Goal: Information Seeking & Learning: Learn about a topic

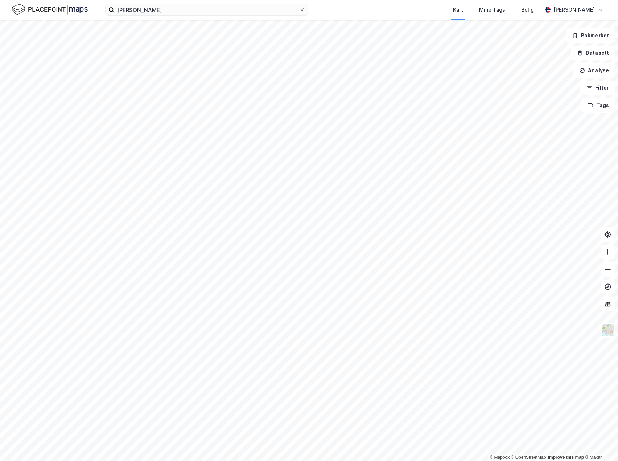
click at [322, 12] on div "[PERSON_NAME] Kart Mine Tags Bolig [PERSON_NAME]" at bounding box center [309, 10] width 618 height 20
click at [324, 11] on div "[PERSON_NAME] Kart Mine Tags Bolig [PERSON_NAME]" at bounding box center [309, 10] width 618 height 20
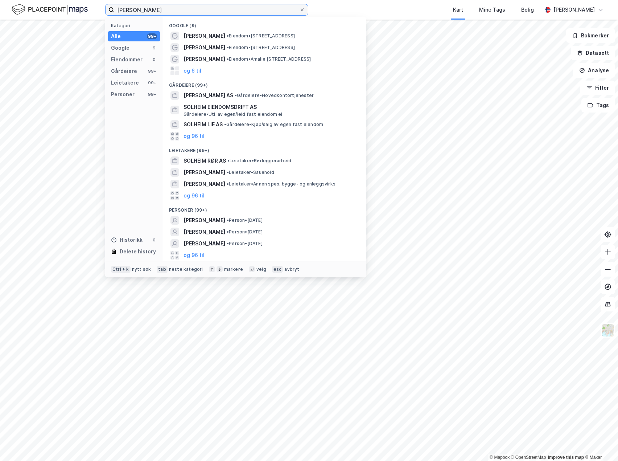
click at [269, 12] on input "[PERSON_NAME]" at bounding box center [206, 9] width 185 height 11
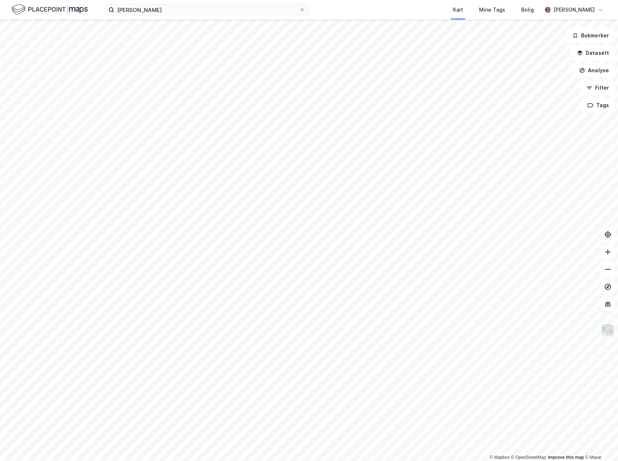
click at [349, 10] on div "Kart Mine Tags Bolig" at bounding box center [442, 10] width 199 height 20
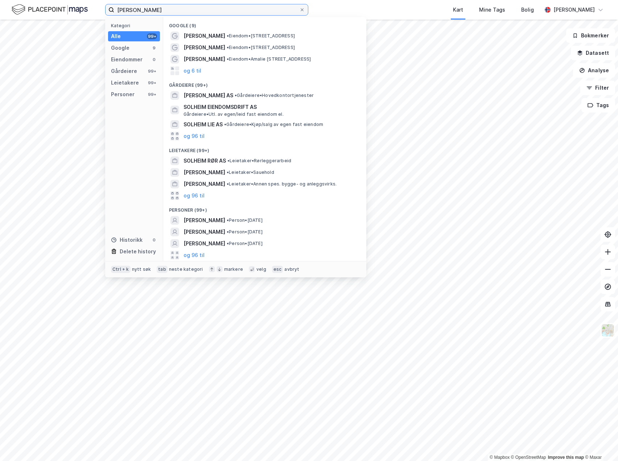
click at [173, 13] on input "[PERSON_NAME]" at bounding box center [206, 9] width 185 height 11
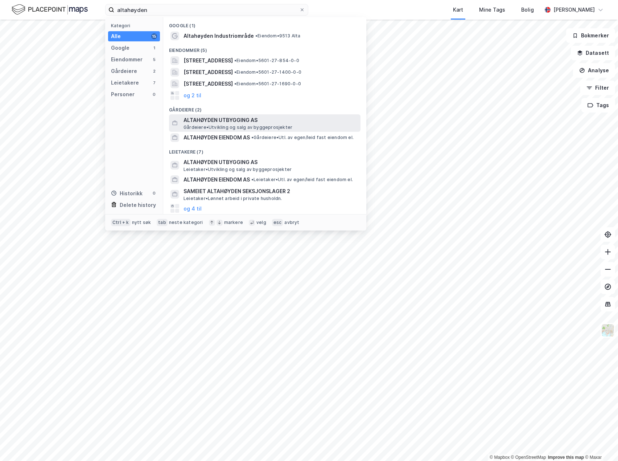
click at [266, 123] on span "ALTAHØYDEN UTBYGGING AS" at bounding box center [271, 120] width 174 height 9
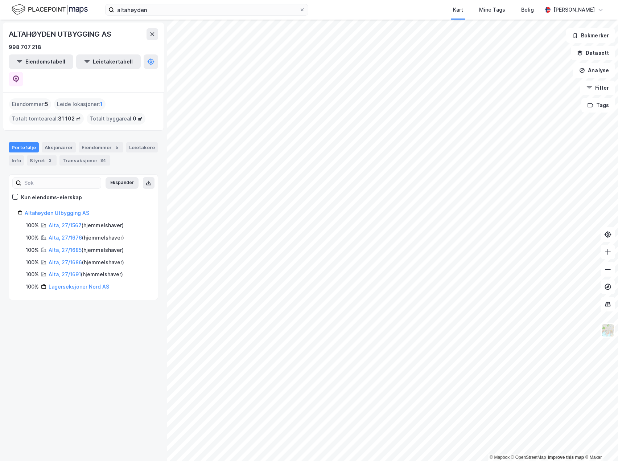
click at [113, 328] on div "ALTAHØYDEN UTBYGGING AS 998 707 218 Eiendomstabell Leietakertabell Eiendommer :…" at bounding box center [83, 240] width 167 height 441
click at [53, 210] on link "Altahøyden Utbygging AS" at bounding box center [57, 213] width 65 height 6
click at [20, 75] on icon at bounding box center [15, 78] width 7 height 7
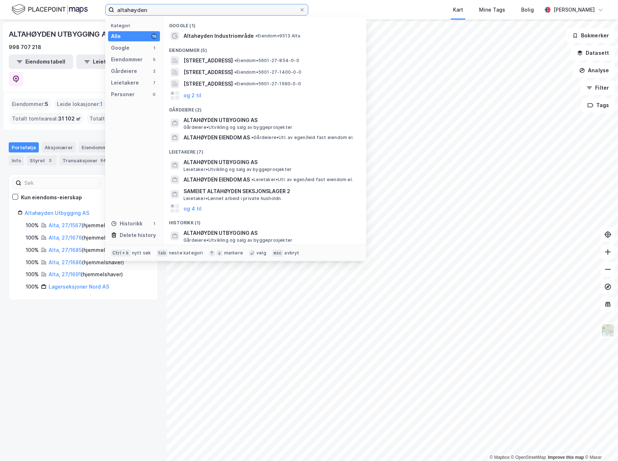
drag, startPoint x: 64, startPoint y: 26, endPoint x: 35, endPoint y: 24, distance: 28.7
click at [35, 24] on div "altahøyden Kategori Alle 16 Google 1 Eiendommer 5 Gårdeiere 2 Leietakere 7 Pers…" at bounding box center [309, 230] width 618 height 461
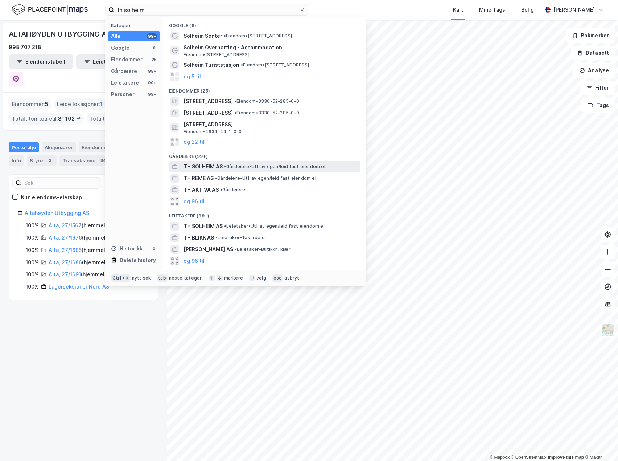
click at [213, 168] on span "TH SOLHEIM AS" at bounding box center [203, 166] width 39 height 9
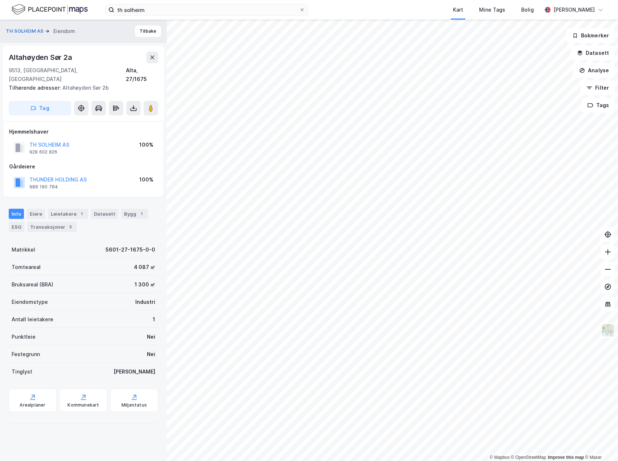
click at [109, 139] on div "TH [GEOGRAPHIC_DATA] AS 928 602 826 100%" at bounding box center [83, 147] width 149 height 17
click at [57, 209] on div "Leietakere 1" at bounding box center [68, 214] width 40 height 10
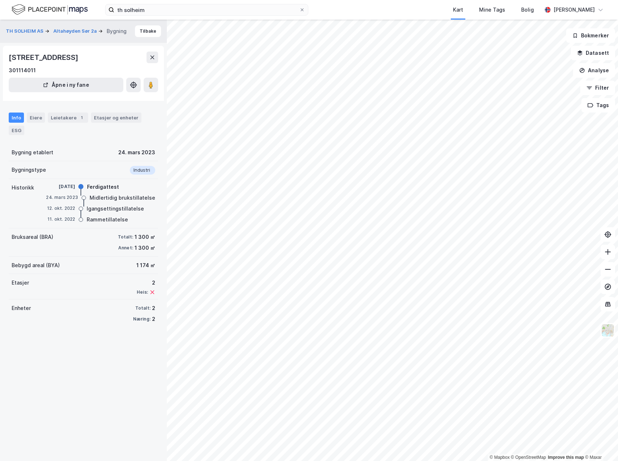
click at [96, 284] on div "Etasjer 2 Heis:" at bounding box center [83, 286] width 149 height 25
drag, startPoint x: 109, startPoint y: 231, endPoint x: 130, endPoint y: 340, distance: 110.9
click at [130, 340] on div "TH SOLHEIM AS Altahøyden Sør 2a Bygning [STREET_ADDRESS] i ny fane Info Eiere L…" at bounding box center [83, 240] width 167 height 441
click at [140, 330] on div "TH SOLHEIM AS Altahøyden Sør 2a Bygning [STREET_ADDRESS] i ny fane Info Eiere L…" at bounding box center [83, 240] width 167 height 441
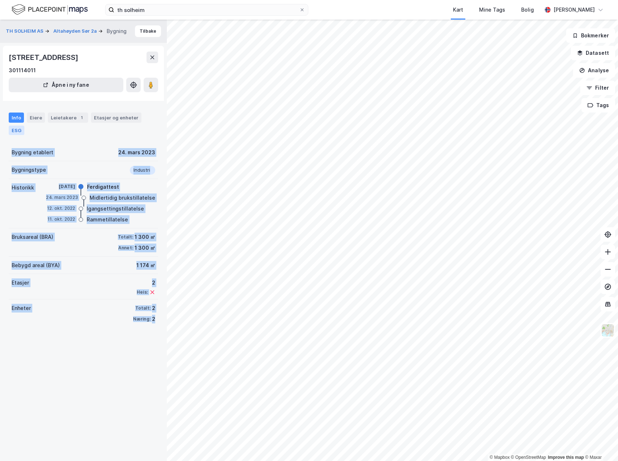
drag, startPoint x: 150, startPoint y: 321, endPoint x: 20, endPoint y: 134, distance: 227.8
click at [20, 134] on div "Info Eiere Leietakere 1 Etasjer og enheter ESG Bygning etablert [DATE] Bygnings…" at bounding box center [83, 216] width 149 height 224
click at [31, 140] on div "Info Eiere Leietakere 1 Etasjer og enheter ESG Bygning etablert [DATE] Bygnings…" at bounding box center [83, 216] width 149 height 224
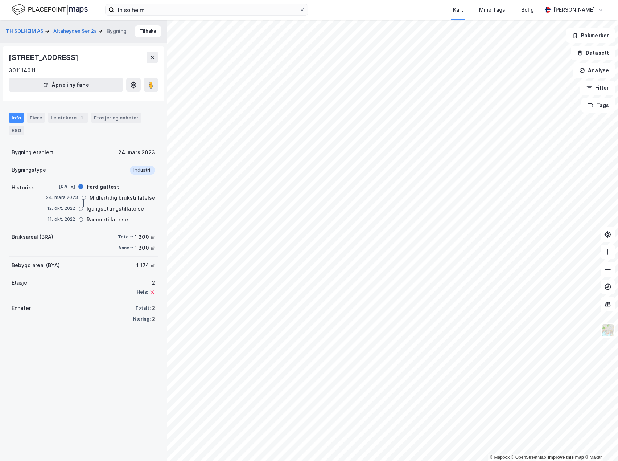
click at [73, 155] on div "Bygning etablert [DATE]" at bounding box center [83, 152] width 149 height 17
click at [56, 138] on div "Info Eiere Leietakere 1 Etasjer og enheter ESG Bygning etablert [DATE] Bygnings…" at bounding box center [83, 216] width 149 height 224
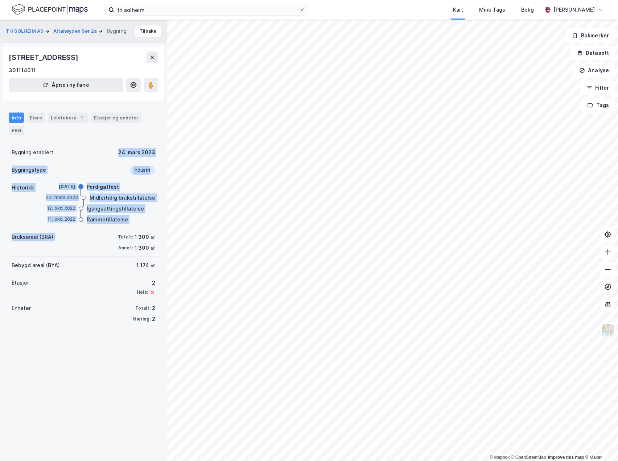
drag, startPoint x: 57, startPoint y: 145, endPoint x: 114, endPoint y: 238, distance: 108.1
click at [114, 239] on div "Bygning etablert [DATE] Bygningstype Industri Historikk [DATE] Ferdigattest [DA…" at bounding box center [83, 236] width 149 height 184
click at [132, 219] on div "[DATE] Rammetillatelse" at bounding box center [100, 220] width 109 height 8
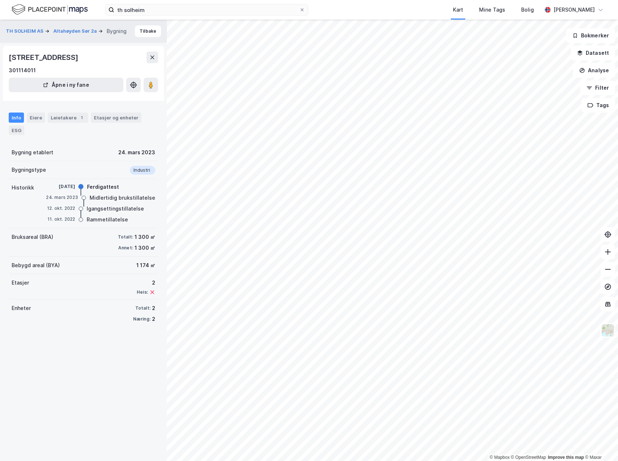
click at [135, 234] on div "1 300 ㎡" at bounding box center [145, 237] width 21 height 9
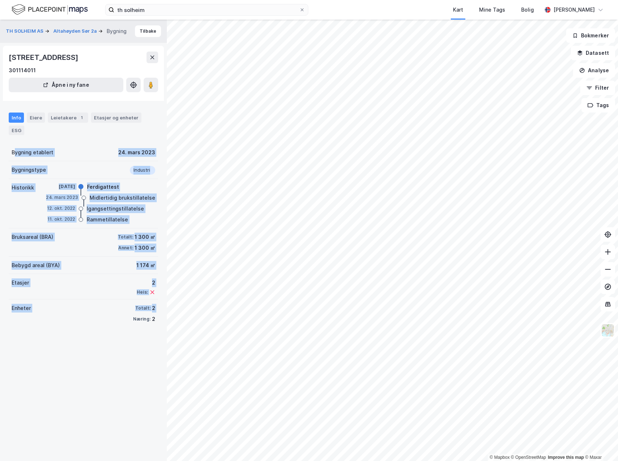
drag, startPoint x: 16, startPoint y: 150, endPoint x: 120, endPoint y: 333, distance: 210.5
click at [120, 333] on div "TH SOLHEIM AS Altahøyden Sør 2a Bygning [STREET_ADDRESS] i ny fane Info Eiere L…" at bounding box center [83, 240] width 167 height 441
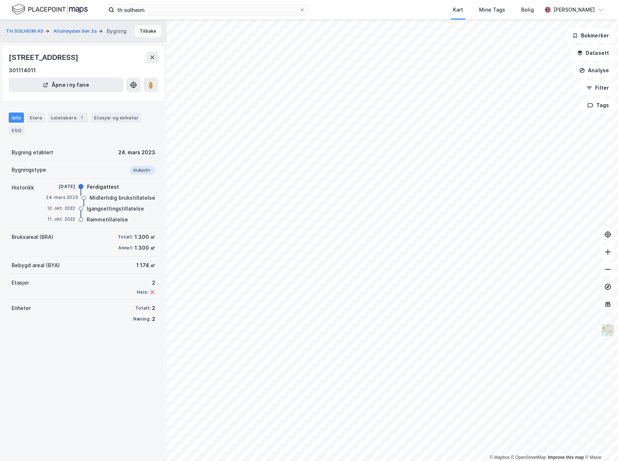
click at [138, 321] on div "Næring:" at bounding box center [141, 319] width 17 height 6
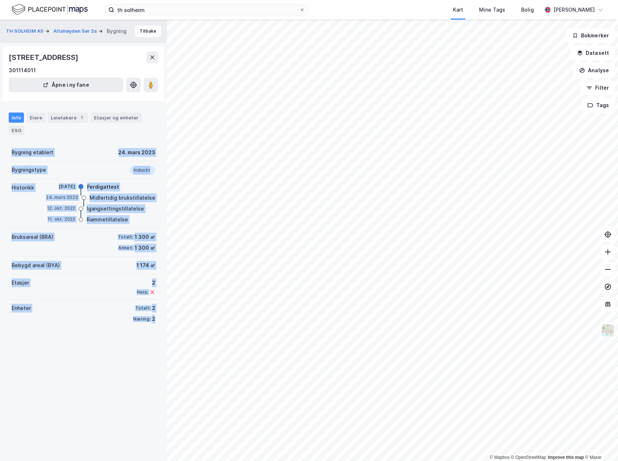
drag, startPoint x: 149, startPoint y: 319, endPoint x: 4, endPoint y: 150, distance: 222.8
click at [4, 150] on div "TH SOLHEIM AS Altahøyden Sør 2a Bygning [STREET_ADDRESS] i ny fane Info Eiere L…" at bounding box center [83, 240] width 167 height 441
click at [42, 147] on div "Bygning etablert [DATE]" at bounding box center [83, 152] width 149 height 17
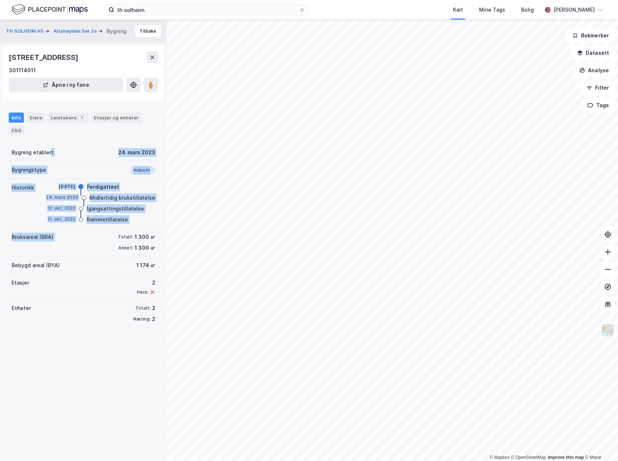
drag, startPoint x: 50, startPoint y: 147, endPoint x: 103, endPoint y: 229, distance: 98.0
click at [103, 229] on div "Bygning etablert [DATE] Bygningstype Industri Historikk [DATE] Ferdigattest [DA…" at bounding box center [83, 236] width 149 height 184
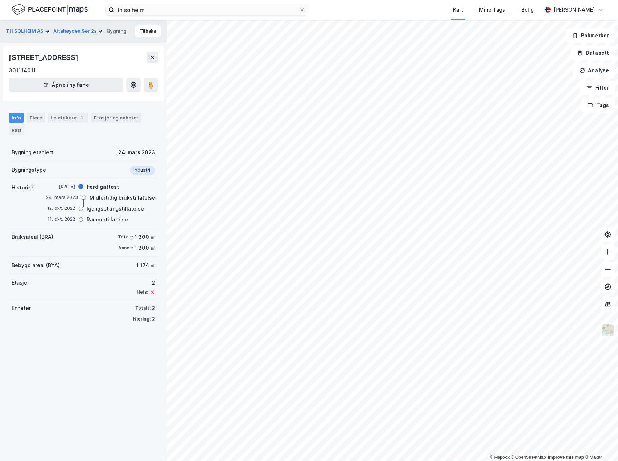
click at [109, 246] on div "Bruksareal (BRA) Totalt: 1 300 ㎡ Annet: 1 300 ㎡" at bounding box center [83, 242] width 149 height 28
click at [59, 293] on div "Etasjer 2 Heis:" at bounding box center [83, 286] width 149 height 25
click at [152, 56] on icon at bounding box center [153, 58] width 4 height 4
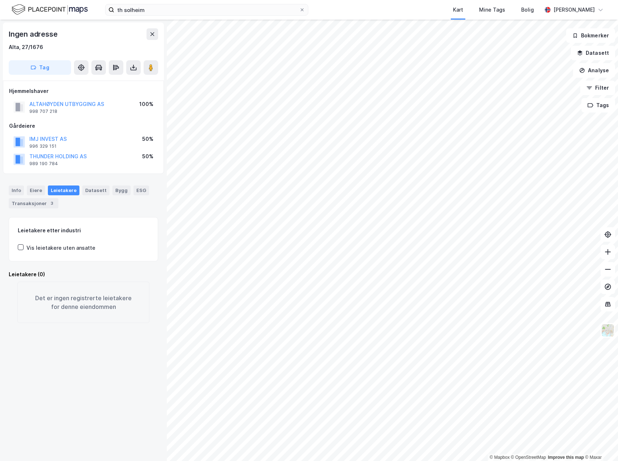
click at [100, 118] on div "Hjemmelshaver ALTAHØYDEN UTBYGGING AS 998 707 218 100% Gårdeiere IMJ INVEST AS …" at bounding box center [83, 127] width 149 height 81
click at [120, 116] on div "Hjemmelshaver ALTAHØYDEN UTBYGGING AS 998 707 218 100% Gårdeiere IMJ INVEST AS …" at bounding box center [83, 127] width 149 height 81
click at [118, 46] on div "Alta, 27/1676" at bounding box center [83, 47] width 149 height 9
click at [149, 32] on button at bounding box center [153, 34] width 12 height 12
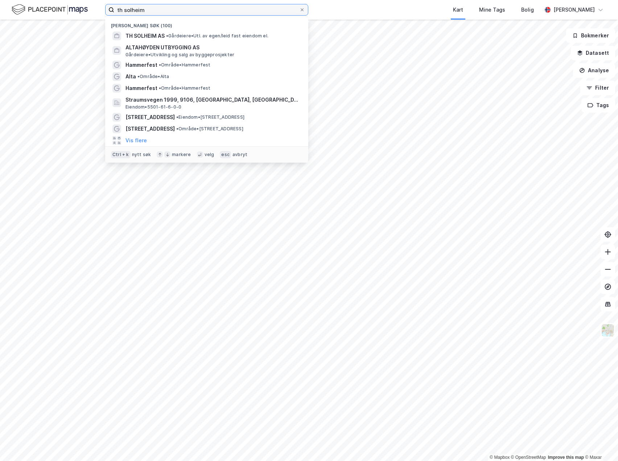
drag, startPoint x: 243, startPoint y: 5, endPoint x: 77, endPoint y: 9, distance: 165.8
click at [77, 9] on div "th solheim Nylige søk (100) TH SOLHEIM AS • Gårdeiere • Utl. av egen/leid fast …" at bounding box center [309, 10] width 618 height 20
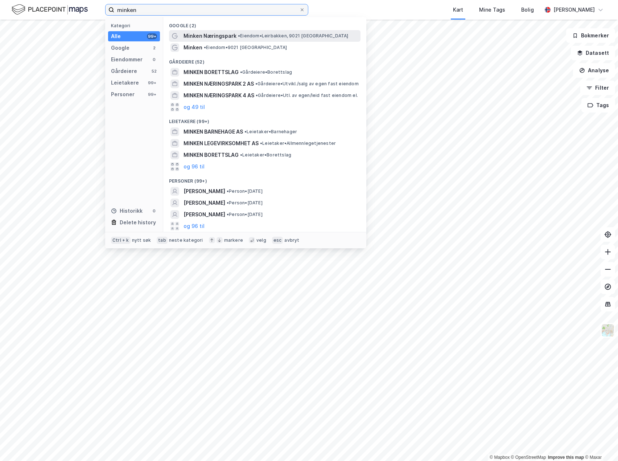
type input "minken"
click at [232, 33] on span "Minken Næringspark" at bounding box center [210, 36] width 53 height 9
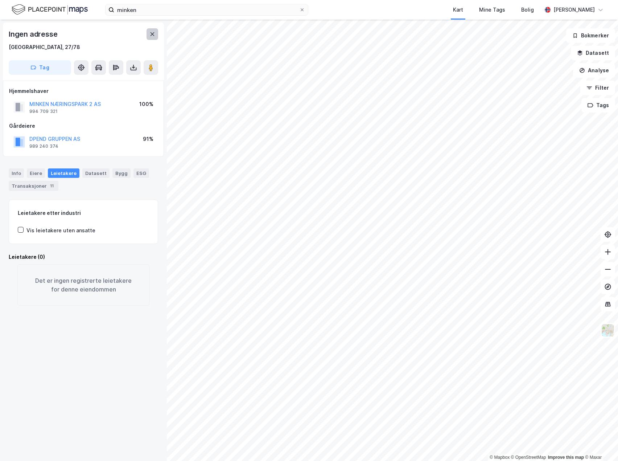
click at [152, 37] on button at bounding box center [153, 34] width 12 height 12
click at [112, 125] on div "Gårdeiere" at bounding box center [83, 126] width 149 height 9
click at [117, 276] on div "Det er ingen registrerte leietakere for denne eiendommen" at bounding box center [83, 284] width 132 height 41
click at [124, 120] on div "Hjemmelshaver MINKEN NÆRINGSPARK 2 AS 994 709 321 100% Gårdeiere DPEND GRUPPEN …" at bounding box center [83, 119] width 149 height 64
click at [15, 174] on div "Info" at bounding box center [16, 172] width 15 height 9
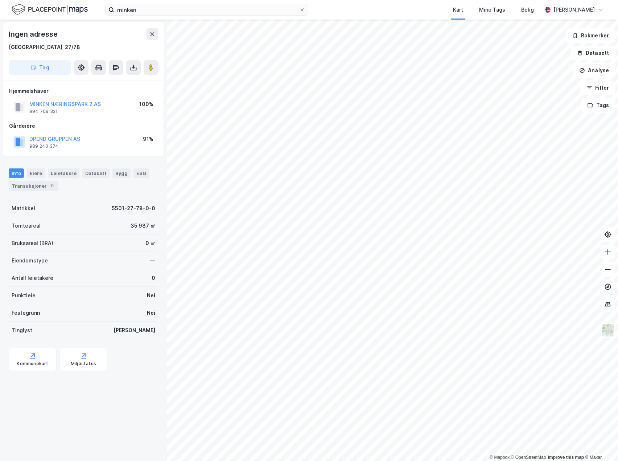
click at [91, 268] on div "Eiendomstype —" at bounding box center [83, 260] width 149 height 17
